Goal: Communication & Community: Answer question/provide support

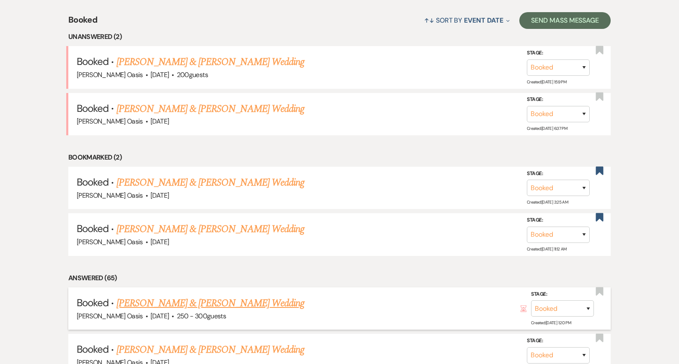
scroll to position [331, 0]
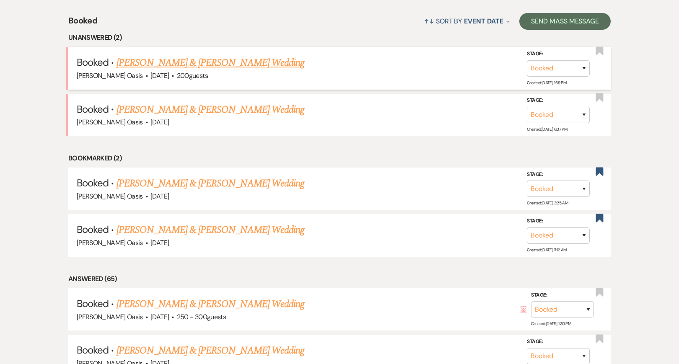
click at [262, 62] on link "[PERSON_NAME] & [PERSON_NAME] Wedding" at bounding box center [211, 62] width 188 height 15
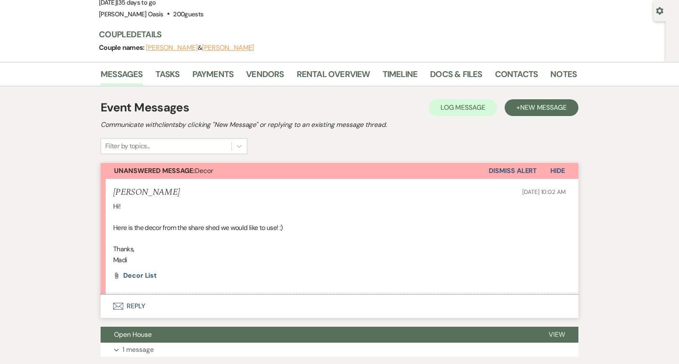
scroll to position [77, 0]
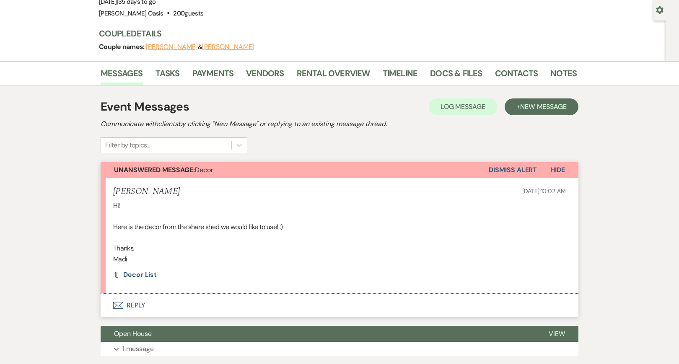
click at [153, 306] on button "Envelope Reply" at bounding box center [340, 305] width 478 height 23
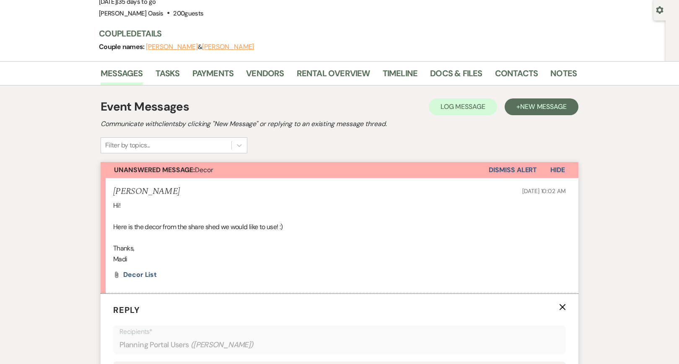
scroll to position [273, 0]
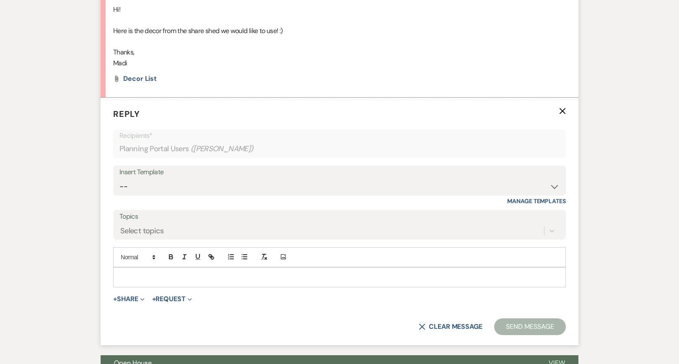
click at [166, 273] on p at bounding box center [339, 277] width 439 height 9
click at [521, 325] on button "Send Message" at bounding box center [530, 327] width 72 height 17
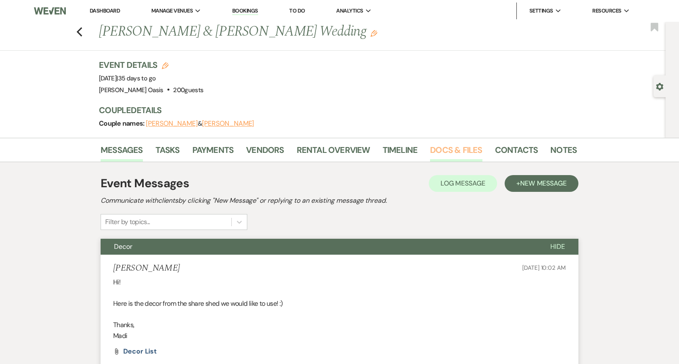
scroll to position [0, 0]
click at [467, 155] on link "Docs & Files" at bounding box center [456, 152] width 52 height 18
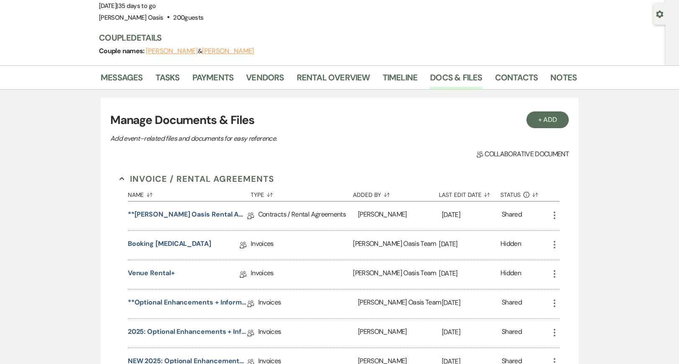
scroll to position [85, 0]
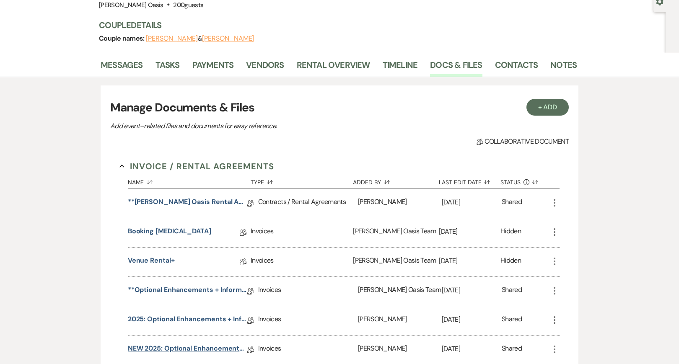
click at [184, 351] on link "NEW 2025: Optional Enhancements + Information" at bounding box center [188, 350] width 120 height 13
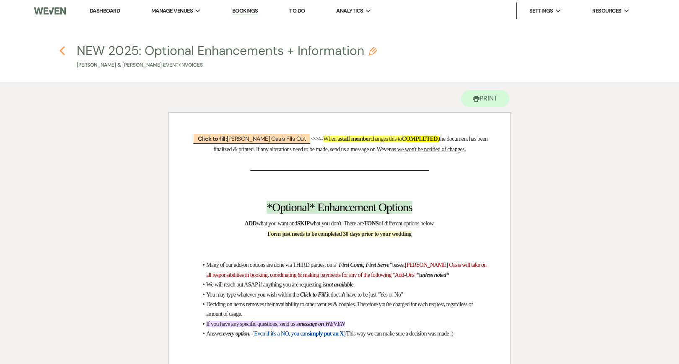
click at [63, 52] on use "button" at bounding box center [62, 50] width 5 height 9
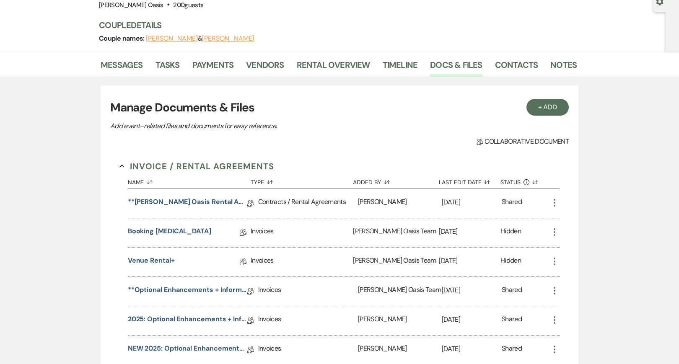
click at [556, 291] on icon "More" at bounding box center [555, 291] width 10 height 10
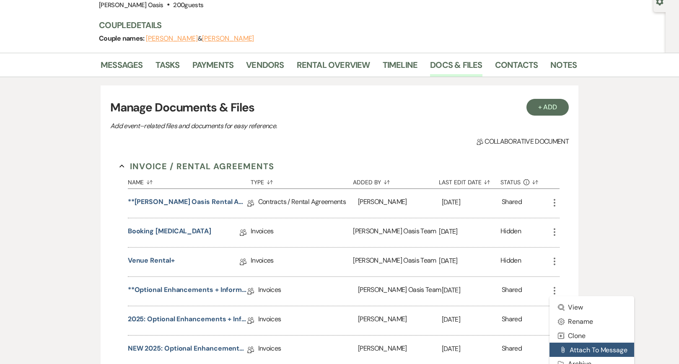
scroll to position [107, 0]
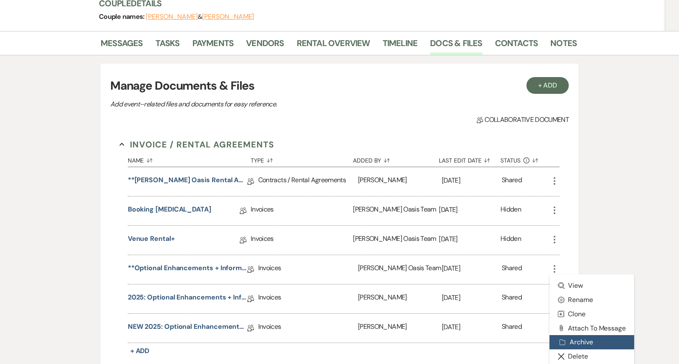
click at [573, 348] on button "Archive Archive" at bounding box center [592, 342] width 85 height 14
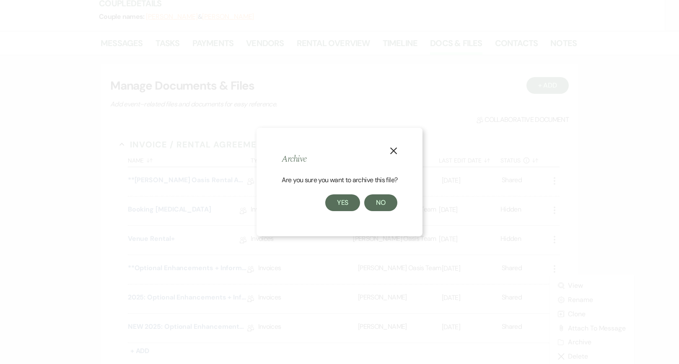
click at [334, 210] on button "Yes" at bounding box center [342, 203] width 35 height 17
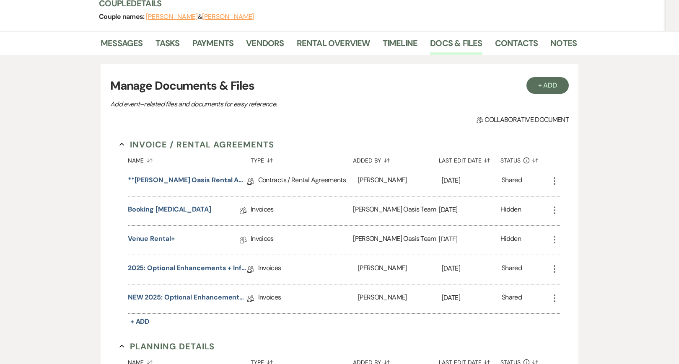
click at [552, 263] on button "More" at bounding box center [555, 268] width 10 height 11
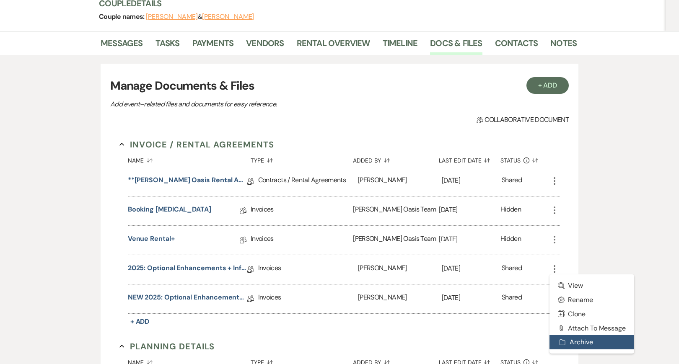
click at [560, 344] on icon "Archive" at bounding box center [563, 342] width 7 height 7
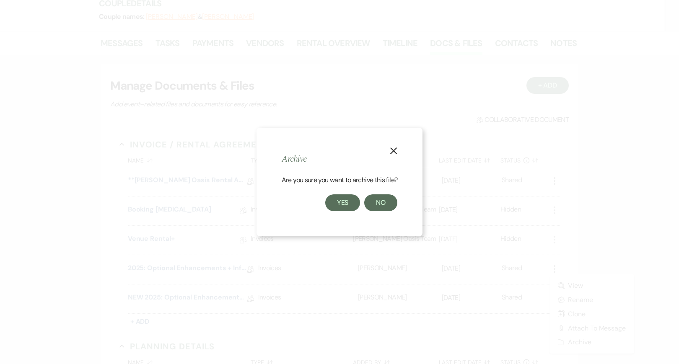
click at [349, 208] on button "Yes" at bounding box center [342, 203] width 35 height 17
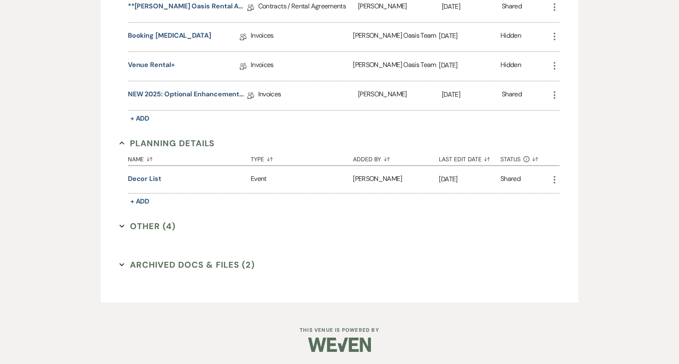
scroll to position [281, 0]
click at [231, 266] on button "Archived Docs & Files (2) Expand" at bounding box center [187, 265] width 135 height 13
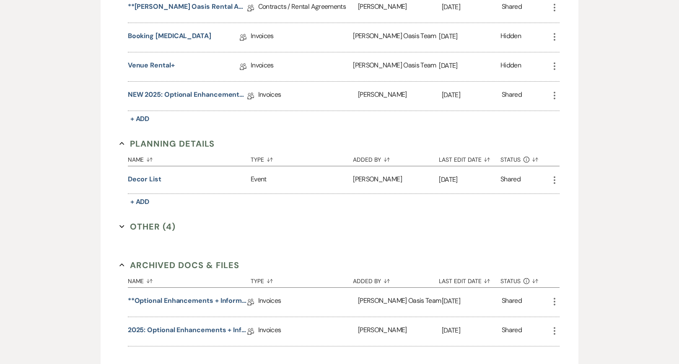
click at [557, 303] on icon "More" at bounding box center [555, 302] width 10 height 10
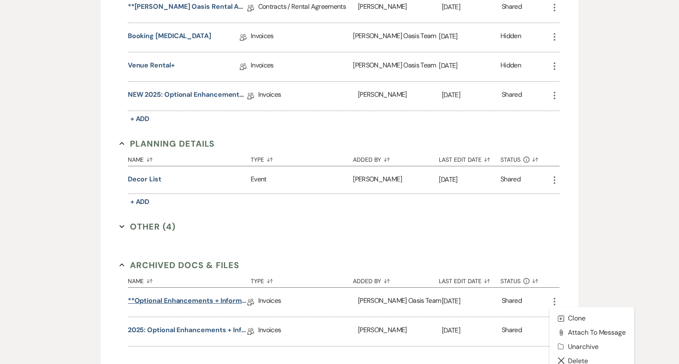
click at [231, 300] on link "**Optional Enhancements + Information**" at bounding box center [188, 302] width 120 height 13
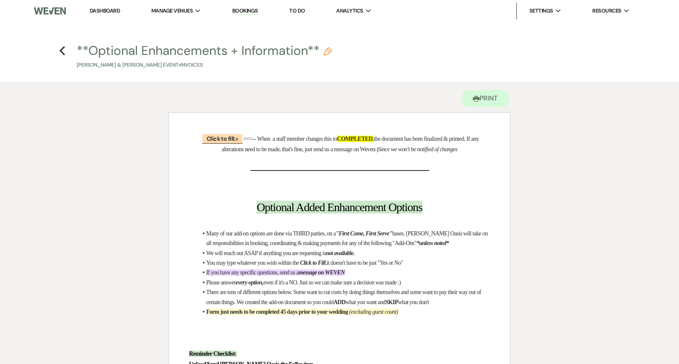
click at [112, 48] on button "**Optional Enhancements + Information** Pencil Madi Wendt & Blake L Zemke's Eve…" at bounding box center [204, 56] width 255 height 25
select select "22"
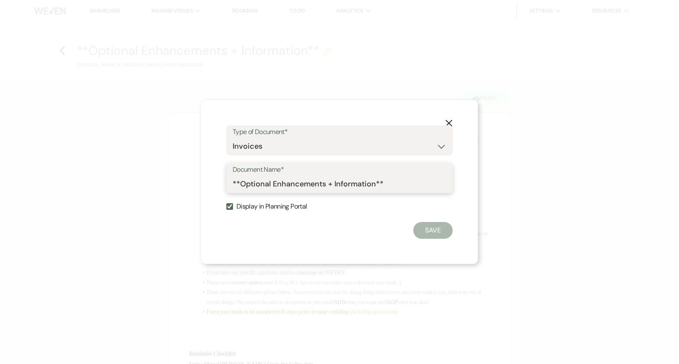
drag, startPoint x: 382, startPoint y: 183, endPoint x: 191, endPoint y: 179, distance: 190.8
click at [191, 180] on div "X Type of Document* Special Event Insurance Vendor Certificate of Insurance Con…" at bounding box center [339, 182] width 679 height 364
type input "NA"
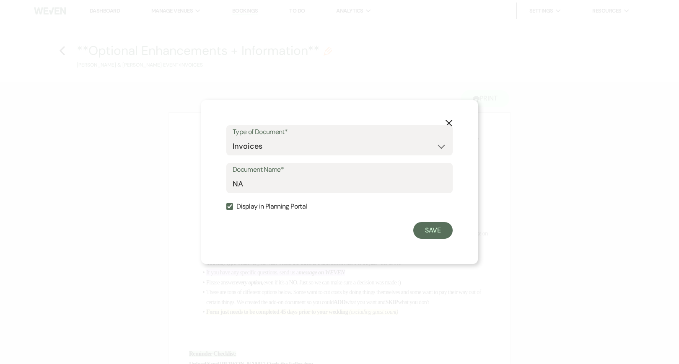
click at [232, 206] on input "Display in Planning Portal" at bounding box center [229, 206] width 7 height 7
checkbox input "false"
click at [423, 234] on button "Save" at bounding box center [432, 230] width 39 height 17
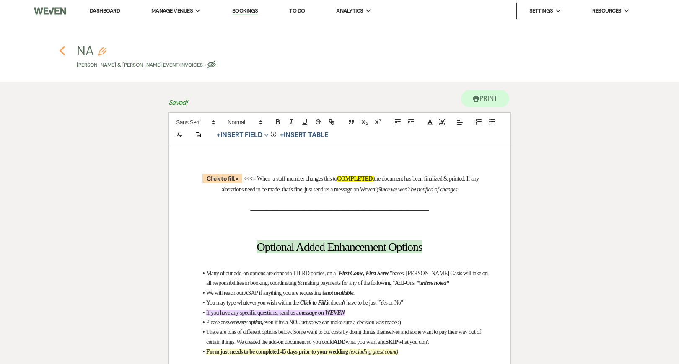
click at [64, 50] on icon "Previous" at bounding box center [62, 51] width 6 height 10
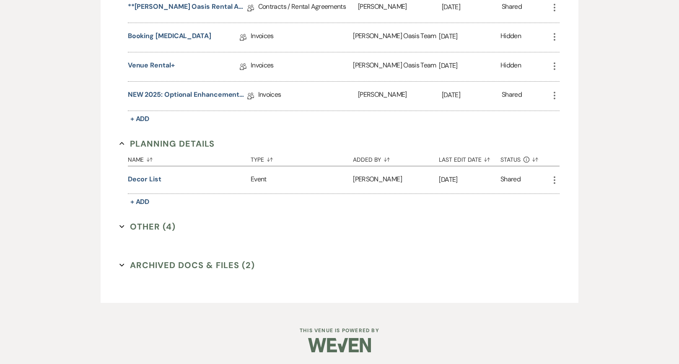
click at [218, 262] on button "Archived Docs & Files (2) Expand" at bounding box center [187, 265] width 135 height 13
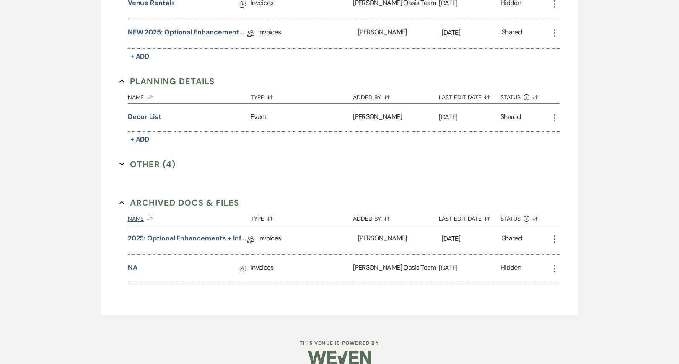
scroll to position [354, 0]
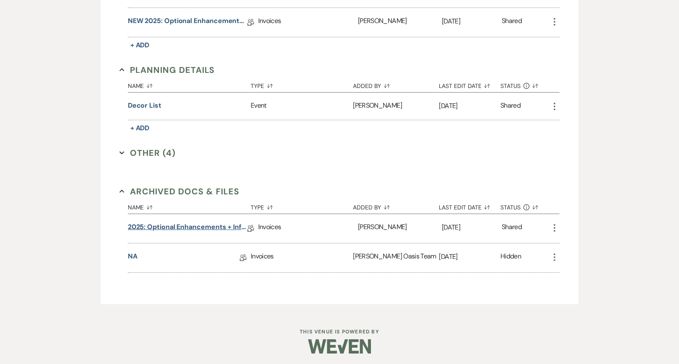
click at [226, 230] on link "2025: Optional Enhancements + Information" at bounding box center [188, 228] width 120 height 13
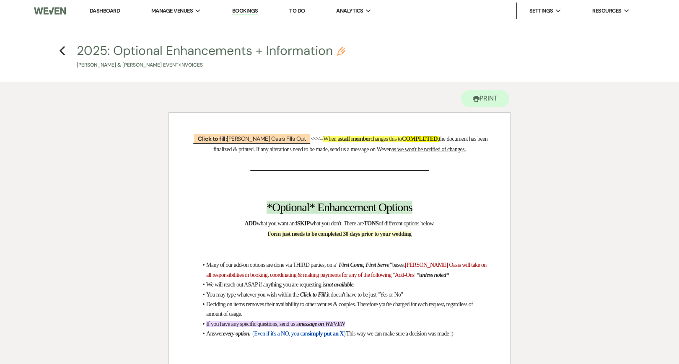
click at [203, 48] on button "2025: Optional Enhancements + Information Pencil Madi Wendt & Blake L Zemke's E…" at bounding box center [211, 56] width 269 height 25
select select "22"
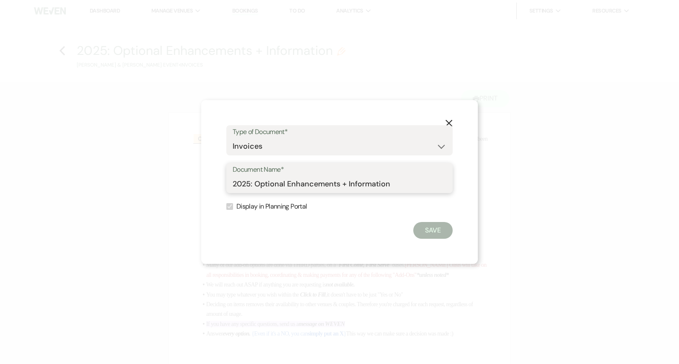
click at [284, 181] on input "2025: Optional Enhancements + Information" at bounding box center [340, 184] width 214 height 16
drag, startPoint x: 394, startPoint y: 182, endPoint x: 115, endPoint y: 177, distance: 278.9
click at [115, 177] on div "X Type of Document* Special Event Insurance Vendor Certificate of Insurance Con…" at bounding box center [339, 182] width 679 height 364
type input "NA"
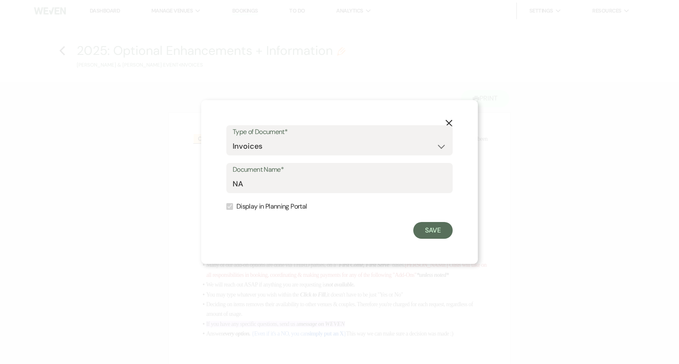
click at [435, 240] on div "X Type of Document* Special Event Insurance Vendor Certificate of Insurance Con…" at bounding box center [339, 182] width 277 height 164
click at [435, 234] on button "Save" at bounding box center [432, 230] width 39 height 17
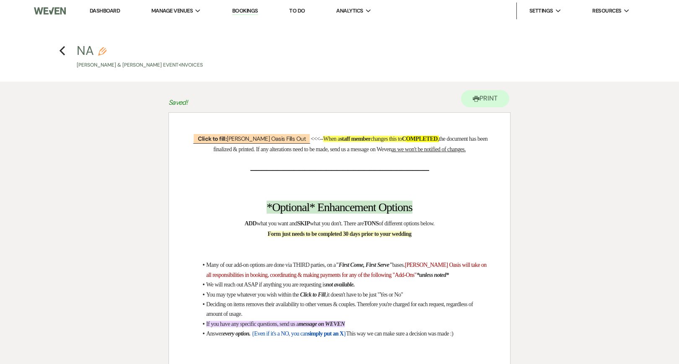
click at [57, 49] on h4 "Previous NA Pencil Madi Wendt & Blake L Zemke's Event • Invoices" at bounding box center [340, 55] width 604 height 27
click at [60, 50] on use "button" at bounding box center [62, 50] width 5 height 9
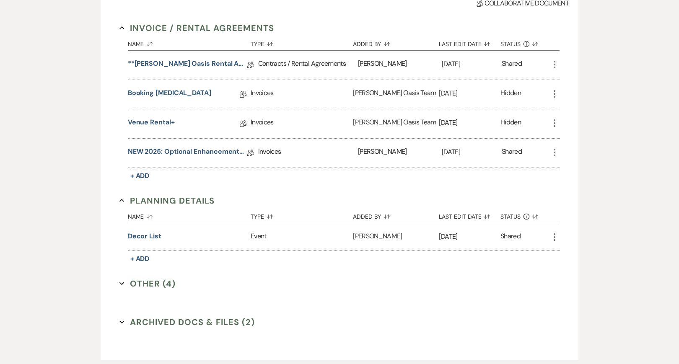
scroll to position [171, 0]
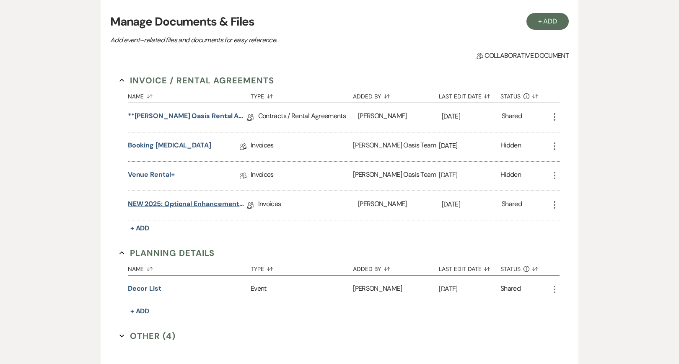
click at [200, 207] on link "NEW 2025: Optional Enhancements + Information" at bounding box center [188, 205] width 120 height 13
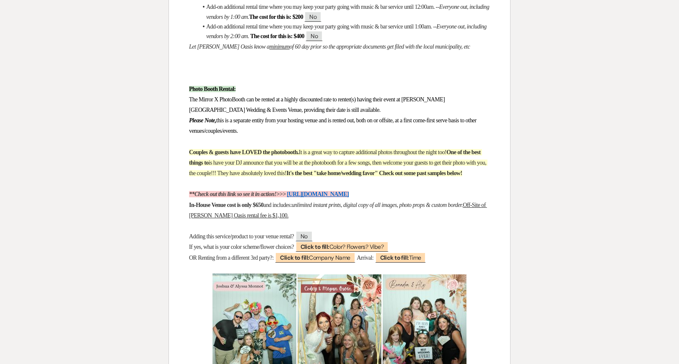
scroll to position [1928, 0]
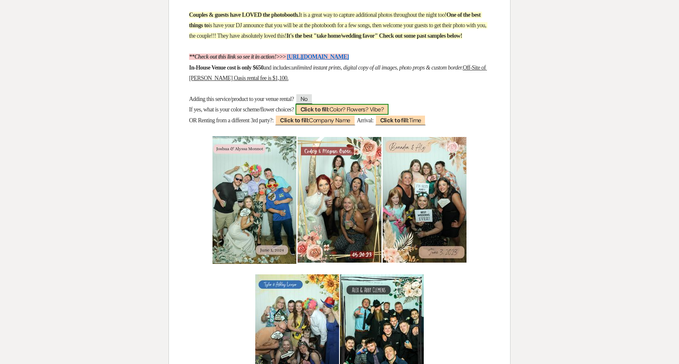
click at [374, 115] on span "Click to fill: Color? Flowers? Vibe?" at bounding box center [342, 109] width 93 height 11
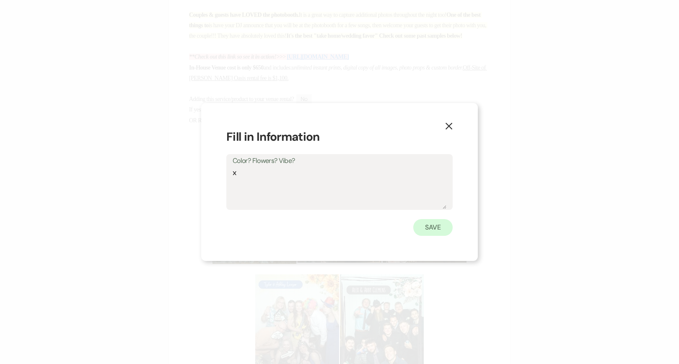
type textarea "x"
click at [446, 228] on button "Save" at bounding box center [432, 227] width 39 height 17
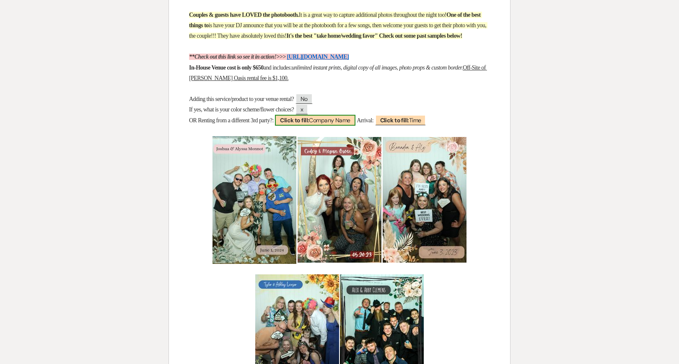
click at [354, 126] on span "Click to fill: Company Name" at bounding box center [315, 120] width 80 height 11
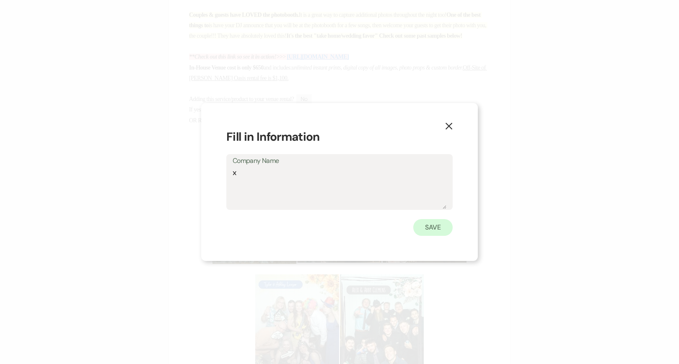
type textarea "x"
click at [442, 227] on button "Save" at bounding box center [432, 227] width 39 height 17
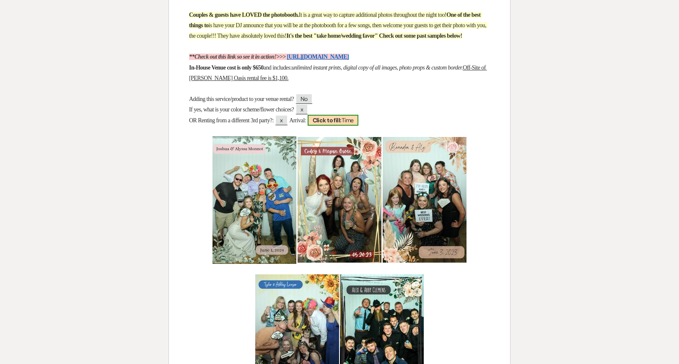
click at [359, 126] on span "Click to fill: Time" at bounding box center [333, 120] width 51 height 11
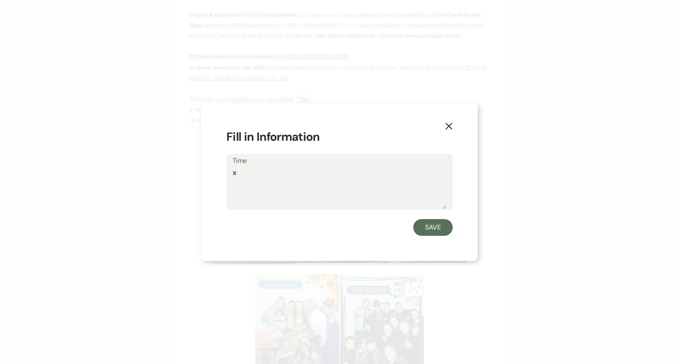
type textarea "x"
click at [441, 242] on div "X Fill in Information Time x Save" at bounding box center [339, 182] width 277 height 158
click at [440, 235] on button "Save" at bounding box center [432, 227] width 39 height 17
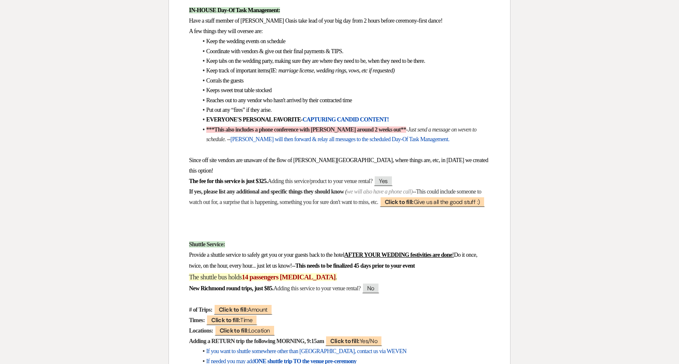
scroll to position [2376, 0]
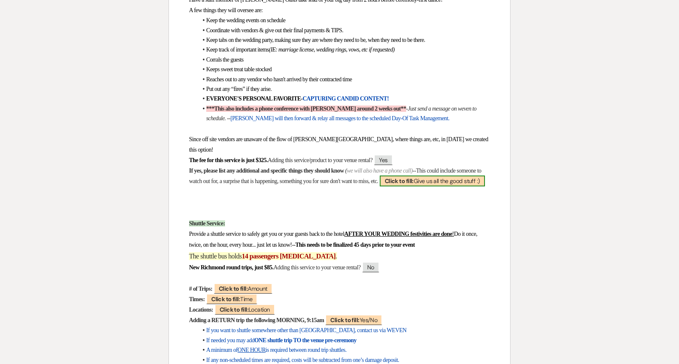
click at [414, 180] on b "Click to fill:" at bounding box center [399, 181] width 29 height 8
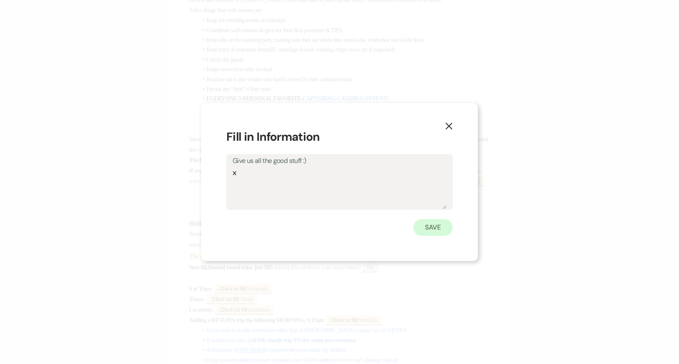
type textarea "x"
click at [445, 220] on button "Save" at bounding box center [432, 227] width 39 height 17
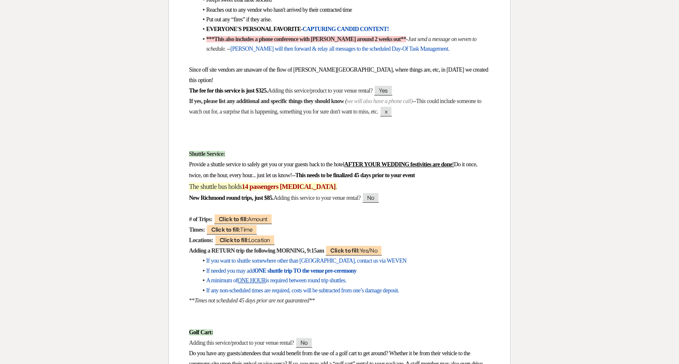
scroll to position [2447, 0]
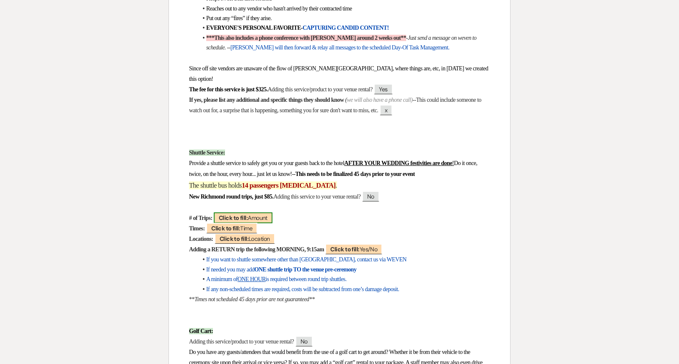
click at [262, 213] on span "Click to fill: Amount" at bounding box center [243, 218] width 59 height 11
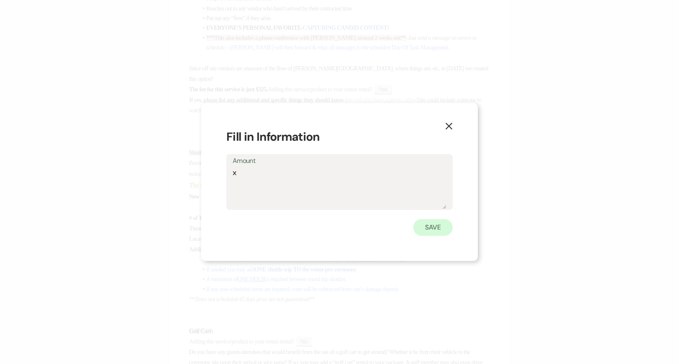
type textarea "x"
click at [431, 226] on button "Save" at bounding box center [432, 227] width 39 height 17
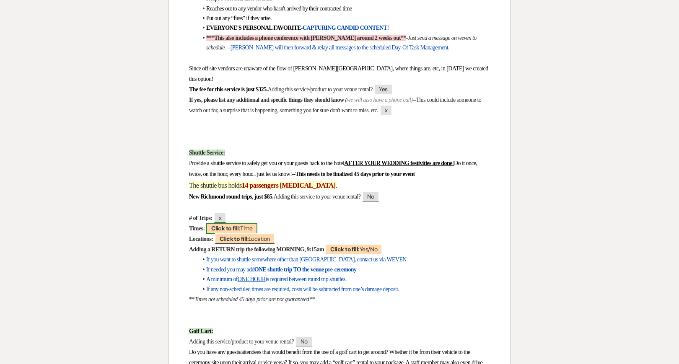
click at [245, 223] on span "Click to fill: Time" at bounding box center [231, 228] width 51 height 11
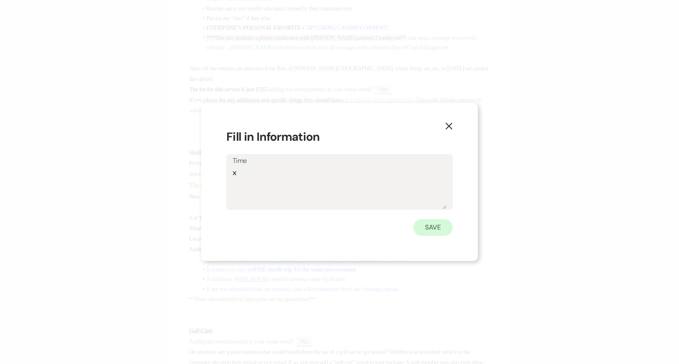
type textarea "x"
click at [439, 225] on button "Save" at bounding box center [432, 227] width 39 height 17
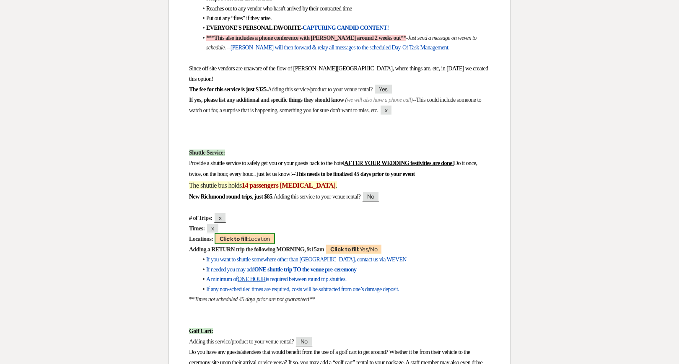
click at [266, 236] on span "Click to fill: Location" at bounding box center [245, 239] width 60 height 11
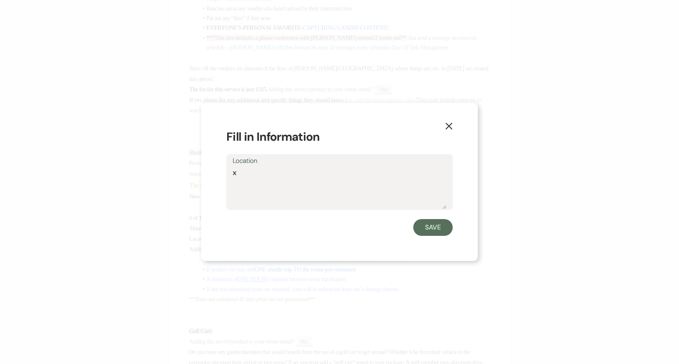
type textarea "x"
click at [421, 238] on div "X Fill in Information Location x Save" at bounding box center [339, 182] width 277 height 158
click at [421, 234] on button "Save" at bounding box center [432, 227] width 39 height 17
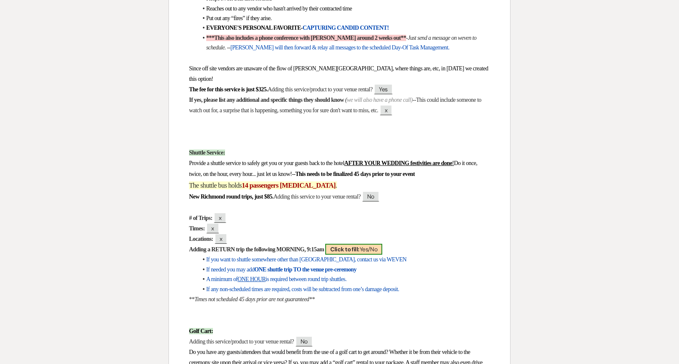
click at [359, 246] on b "Click to fill:" at bounding box center [344, 250] width 29 height 8
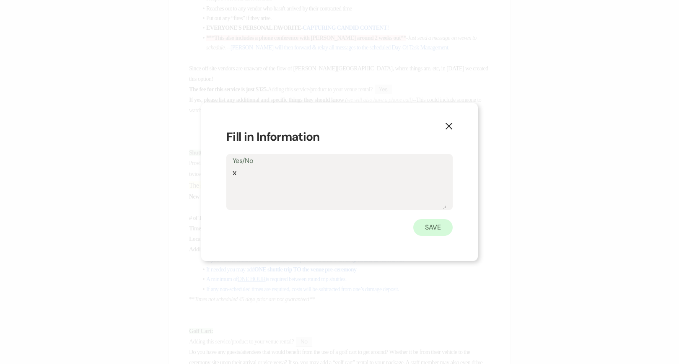
type textarea "x"
click at [439, 236] on button "Save" at bounding box center [432, 227] width 39 height 17
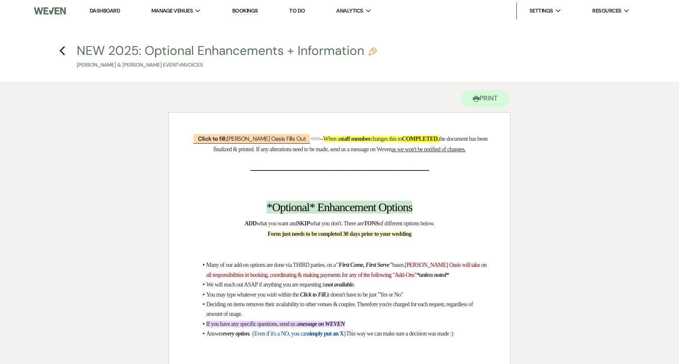
scroll to position [0, 0]
click at [111, 12] on link "Dashboard" at bounding box center [105, 10] width 30 height 7
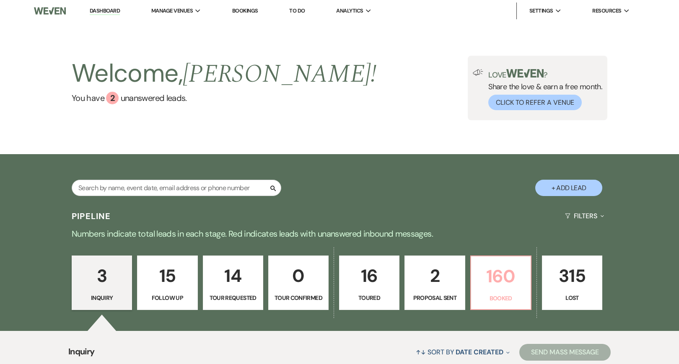
click at [512, 270] on p "160" at bounding box center [500, 276] width 49 height 28
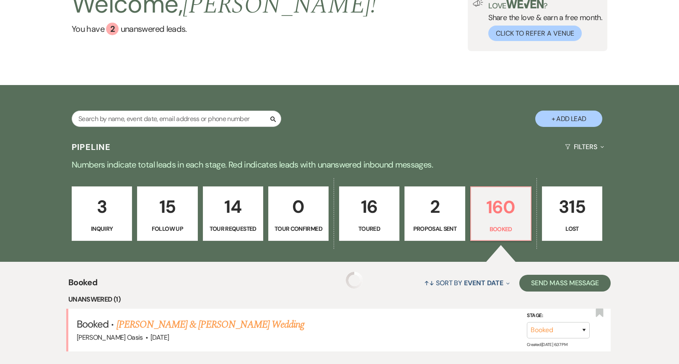
scroll to position [309, 0]
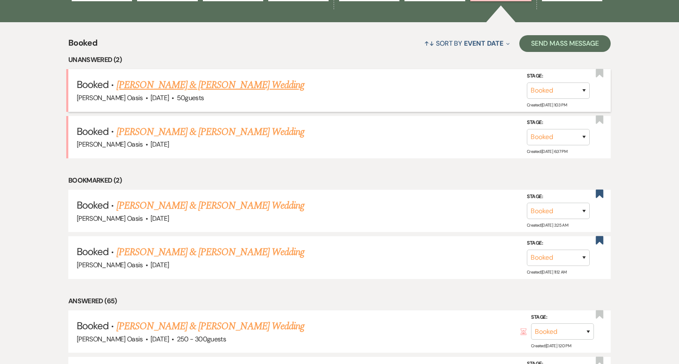
click at [255, 79] on link "[PERSON_NAME] & [PERSON_NAME] Wedding" at bounding box center [211, 85] width 188 height 15
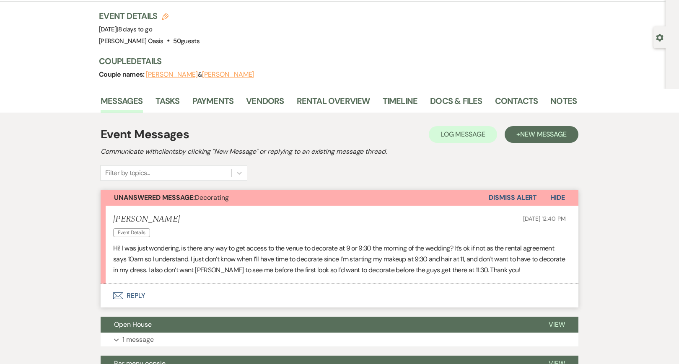
scroll to position [49, 0]
click at [210, 287] on button "Envelope Reply" at bounding box center [340, 295] width 478 height 23
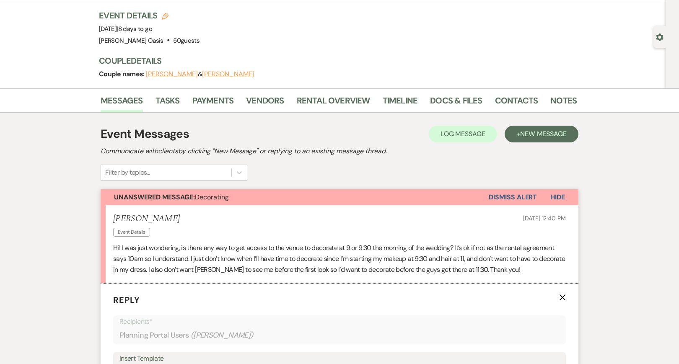
scroll to position [273, 0]
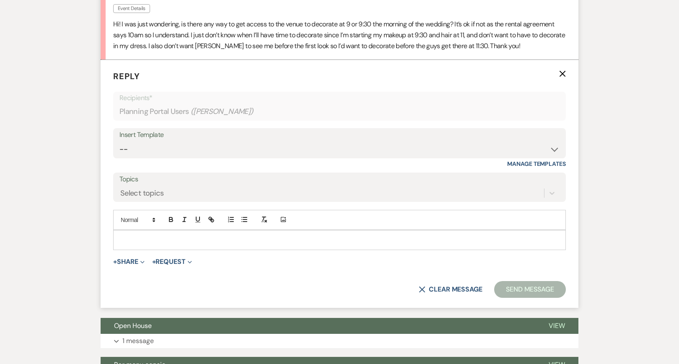
click at [213, 246] on div at bounding box center [340, 240] width 452 height 19
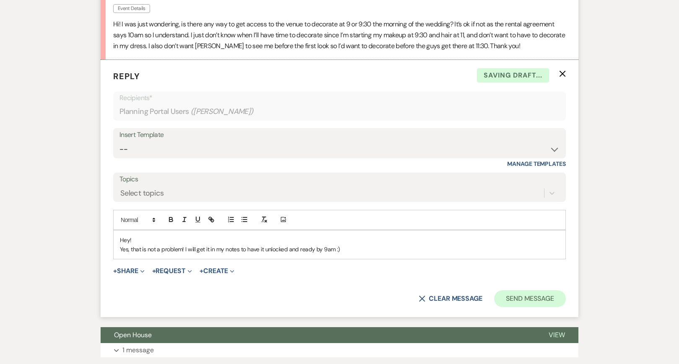
click at [527, 298] on button "Send Message" at bounding box center [530, 299] width 72 height 17
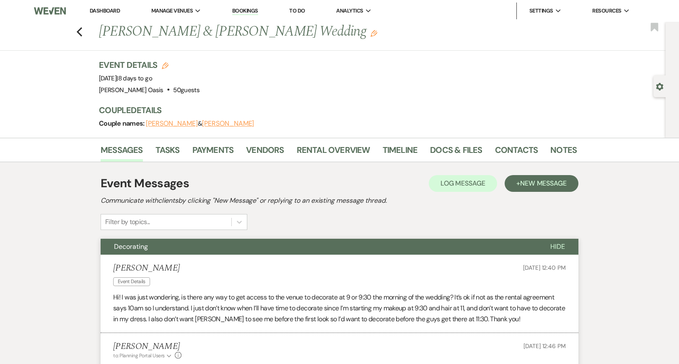
scroll to position [0, 0]
click at [110, 14] on link "Dashboard" at bounding box center [105, 10] width 30 height 7
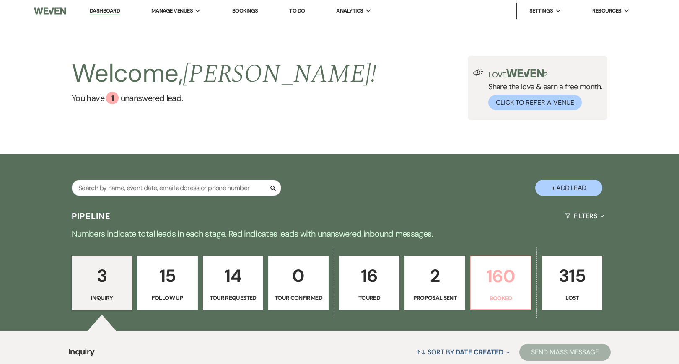
click at [491, 284] on p "160" at bounding box center [500, 276] width 49 height 28
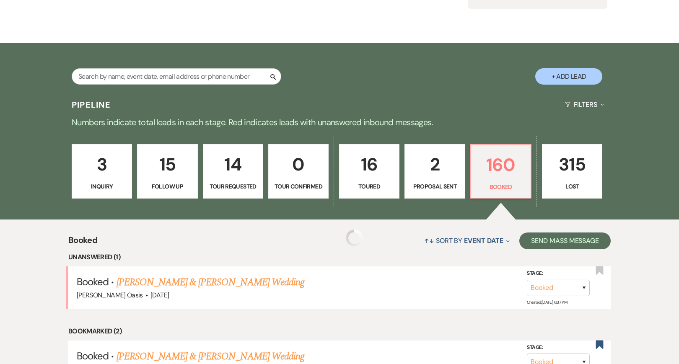
scroll to position [120, 0]
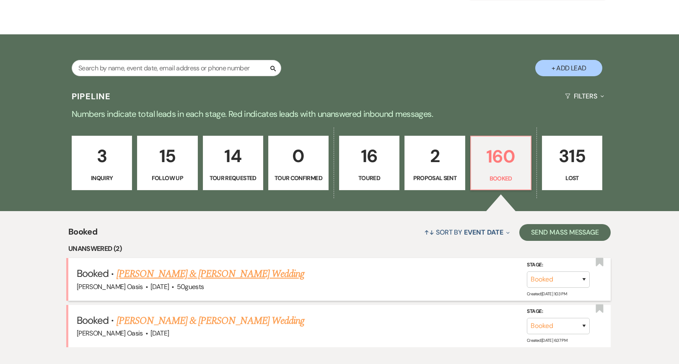
click at [195, 283] on span "50 guests" at bounding box center [190, 287] width 27 height 9
click at [199, 269] on link "[PERSON_NAME] & [PERSON_NAME] Wedding" at bounding box center [211, 274] width 188 height 15
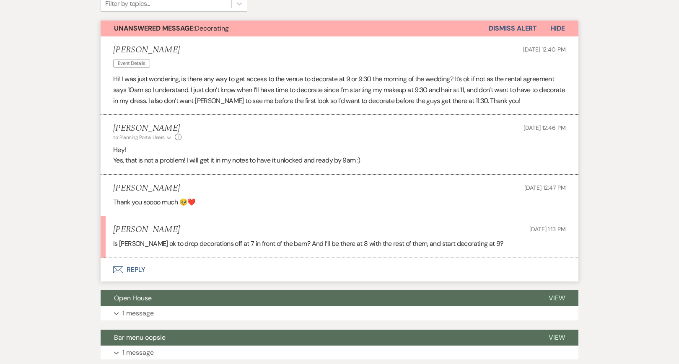
scroll to position [218, 0]
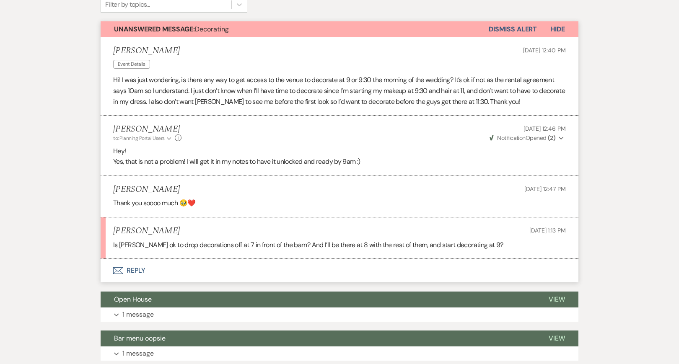
click at [197, 263] on button "Envelope Reply" at bounding box center [340, 270] width 478 height 23
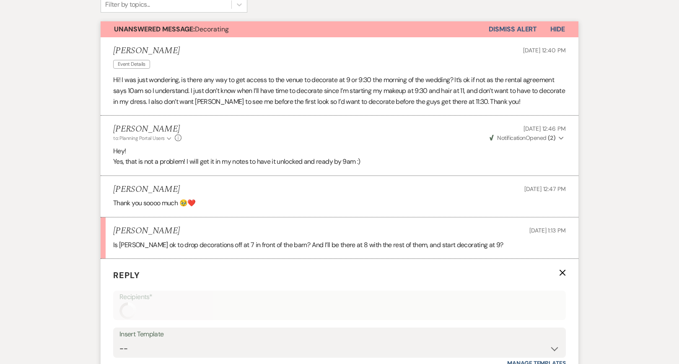
scroll to position [415, 0]
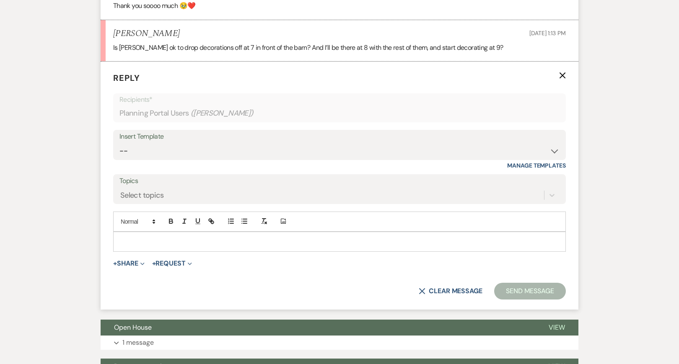
click at [200, 244] on div at bounding box center [340, 241] width 452 height 19
click at [531, 294] on button "Send Message" at bounding box center [530, 291] width 72 height 17
